Goal: Information Seeking & Learning: Understand process/instructions

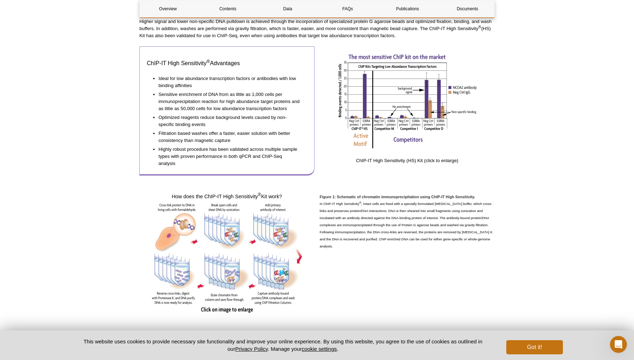
scroll to position [67, 0]
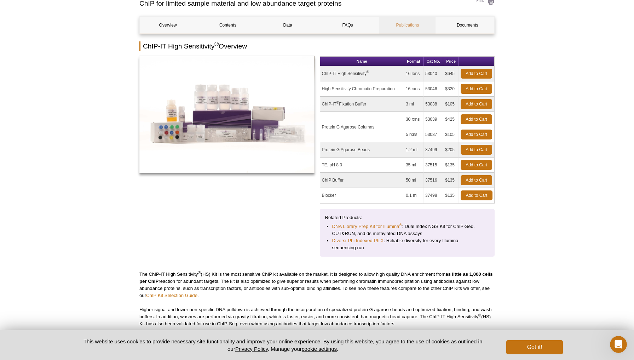
click at [395, 34] on link "Publications" at bounding box center [407, 25] width 56 height 17
click at [473, 34] on link "Documents" at bounding box center [467, 25] width 56 height 17
click at [468, 34] on link "Documents" at bounding box center [467, 25] width 56 height 17
click at [552, 345] on button "Got it!" at bounding box center [534, 347] width 57 height 14
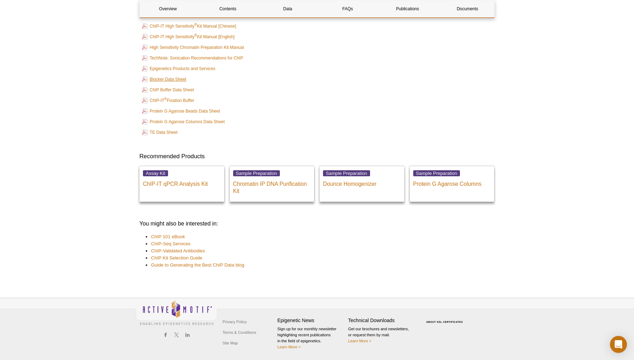
scroll to position [2170, 0]
click at [196, 41] on link "ChIP-IT High Sensitivity ® Kit Manual [English]" at bounding box center [188, 37] width 93 height 8
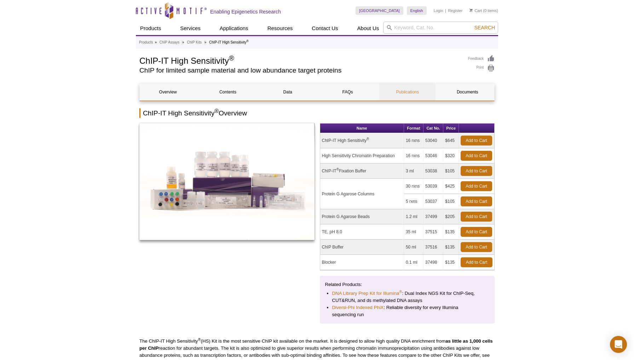
scroll to position [0, 0]
click at [407, 92] on link "Publications" at bounding box center [407, 91] width 56 height 17
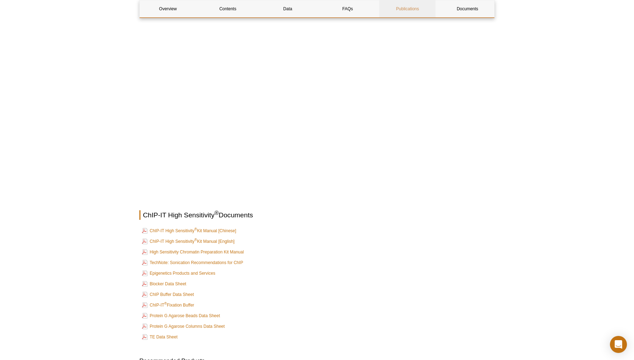
scroll to position [2451, 0]
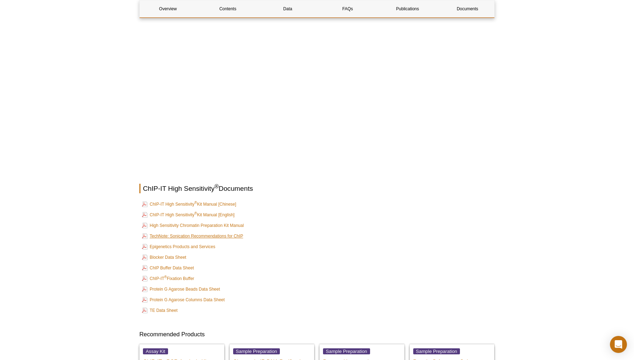
click at [228, 233] on link "TechNote: Sonication Recommendations for ChIP" at bounding box center [192, 236] width 101 height 8
click at [354, 202] on td "ChIP-IT High Sensitivity ® Kit Manual [Chinese]" at bounding box center [317, 204] width 354 height 10
click at [224, 210] on link "ChIP-IT High Sensitivity ® Kit Manual [English]" at bounding box center [188, 214] width 93 height 8
